Goal: Transaction & Acquisition: Purchase product/service

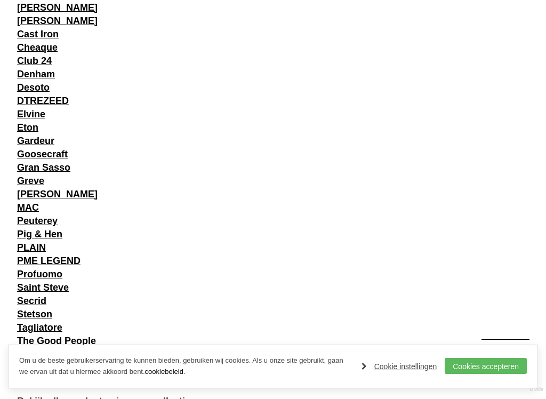
scroll to position [959, 0]
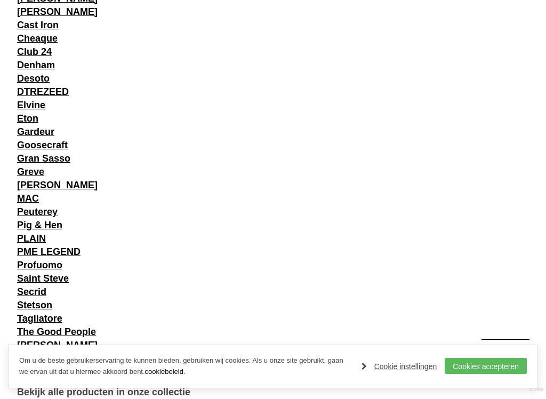
click at [53, 266] on link "Profuomo" at bounding box center [39, 265] width 45 height 11
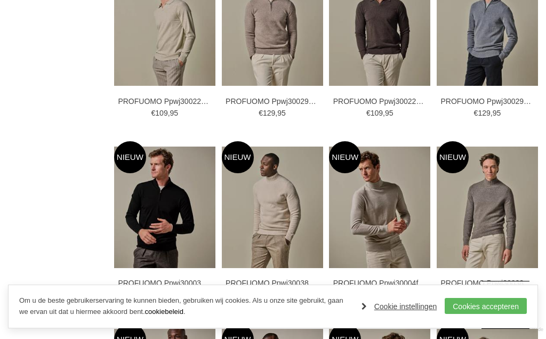
scroll to position [1031, 0]
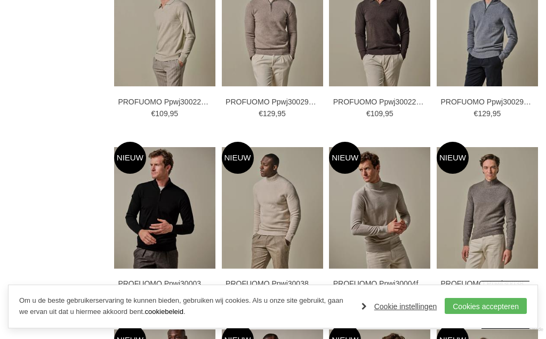
click at [494, 304] on link "Cookies accepteren" at bounding box center [486, 306] width 82 height 16
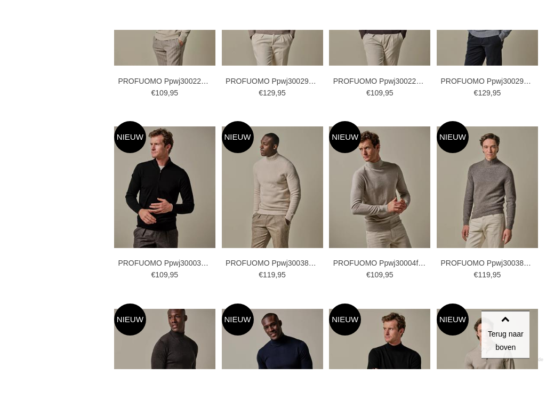
scroll to position [1082, 0]
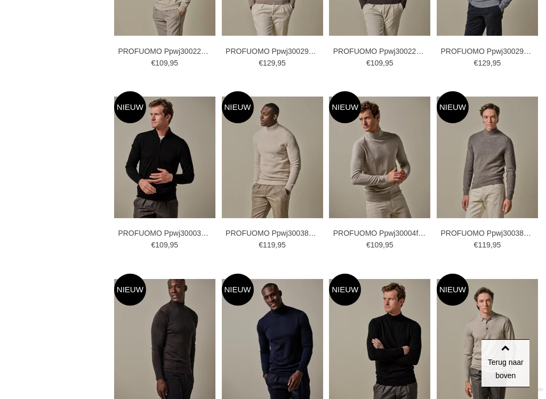
click at [497, 201] on img at bounding box center [487, 158] width 101 height 122
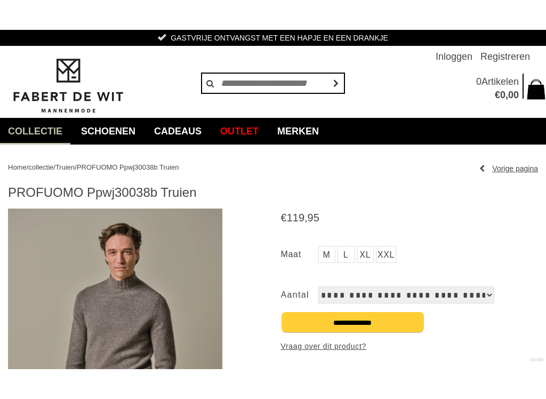
scroll to position [4, 0]
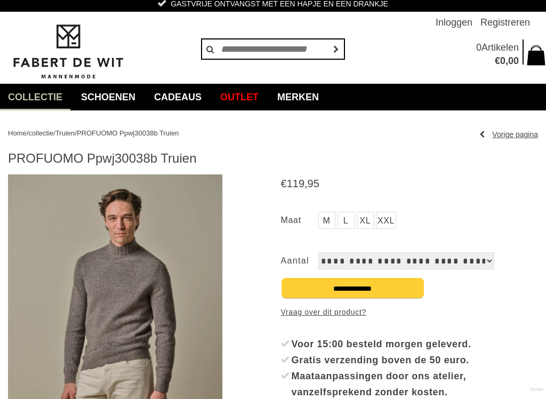
click at [369, 223] on link "XL" at bounding box center [365, 220] width 17 height 17
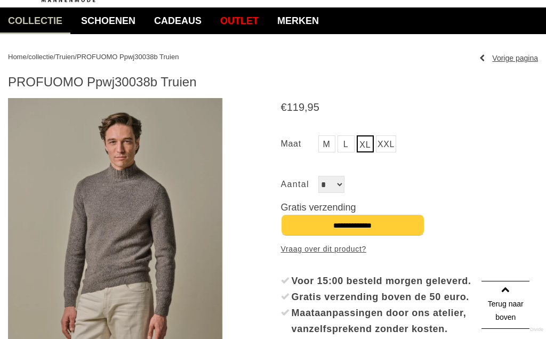
scroll to position [80, 0]
